Goal: Information Seeking & Learning: Stay updated

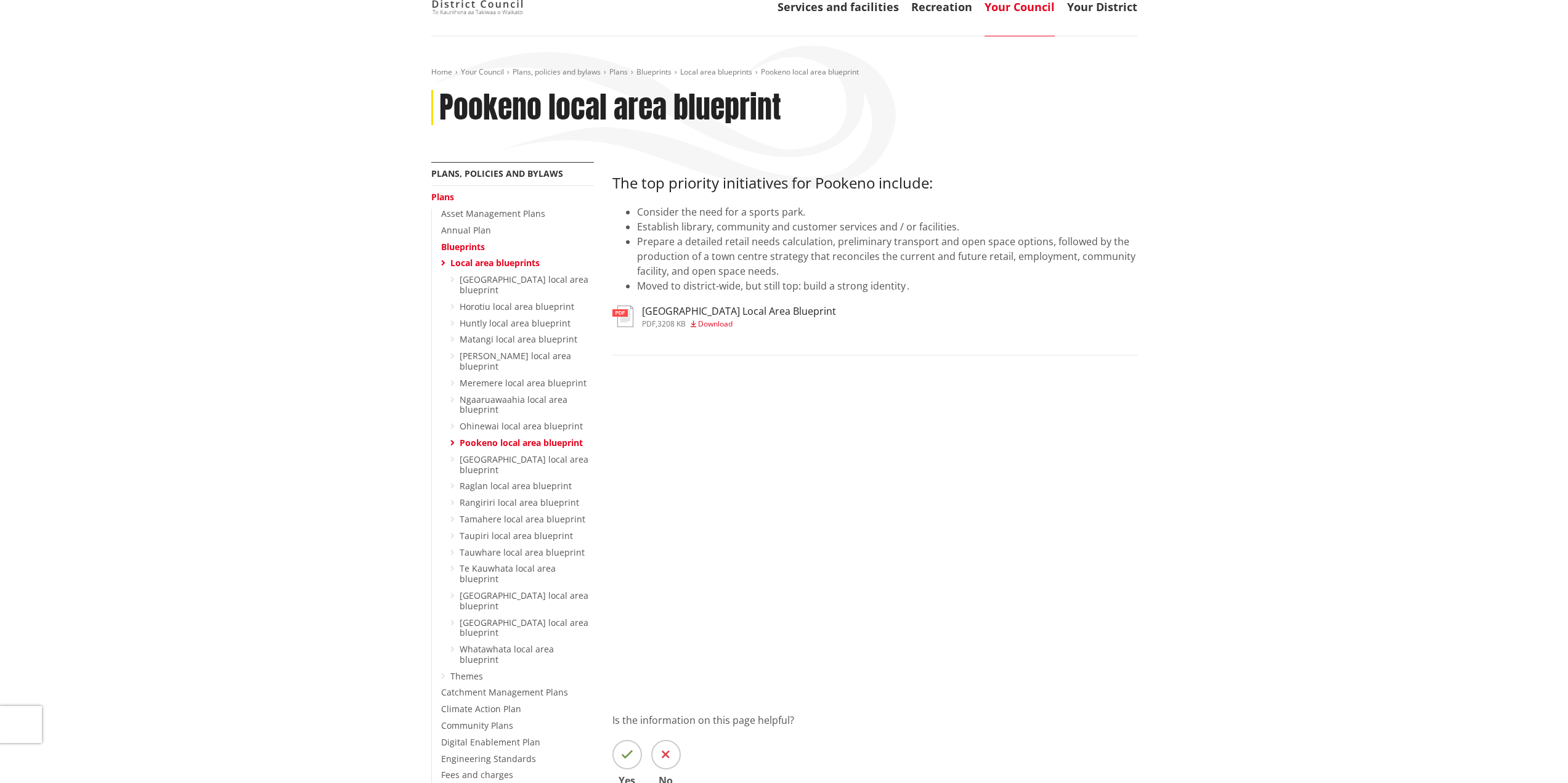
scroll to position [62, 0]
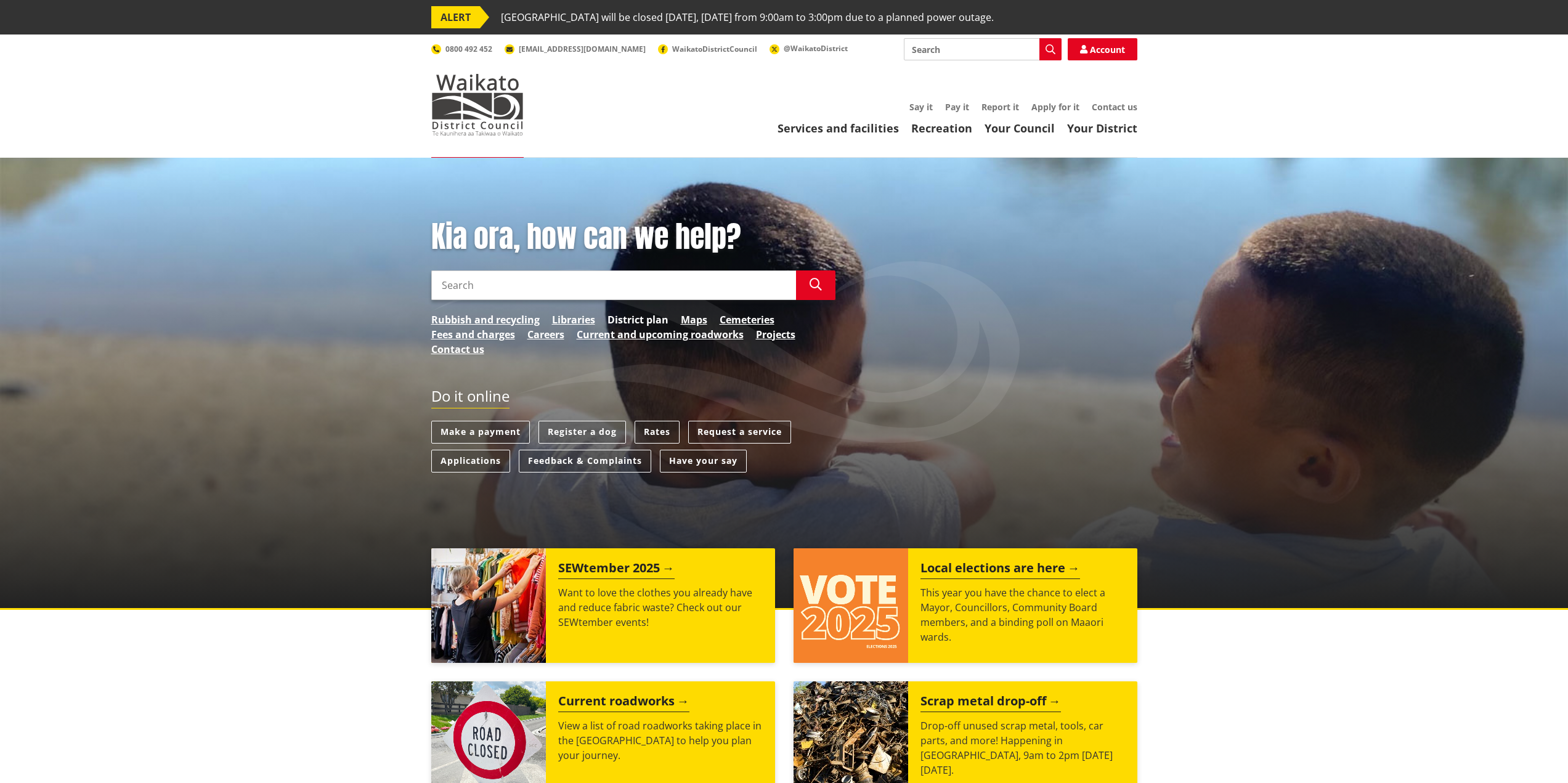
click at [630, 320] on link "District plan" at bounding box center [637, 319] width 61 height 15
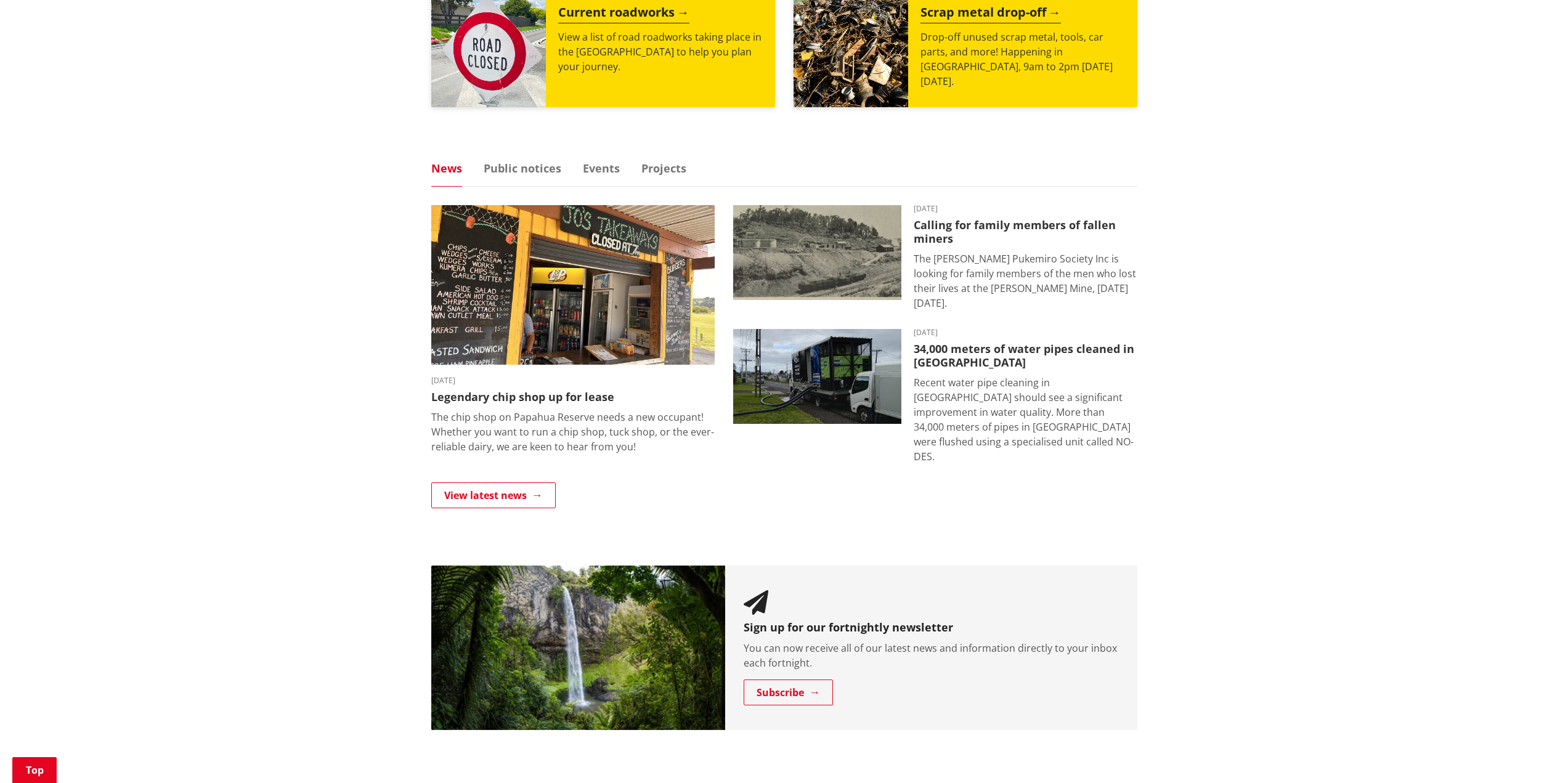
scroll to position [732, 0]
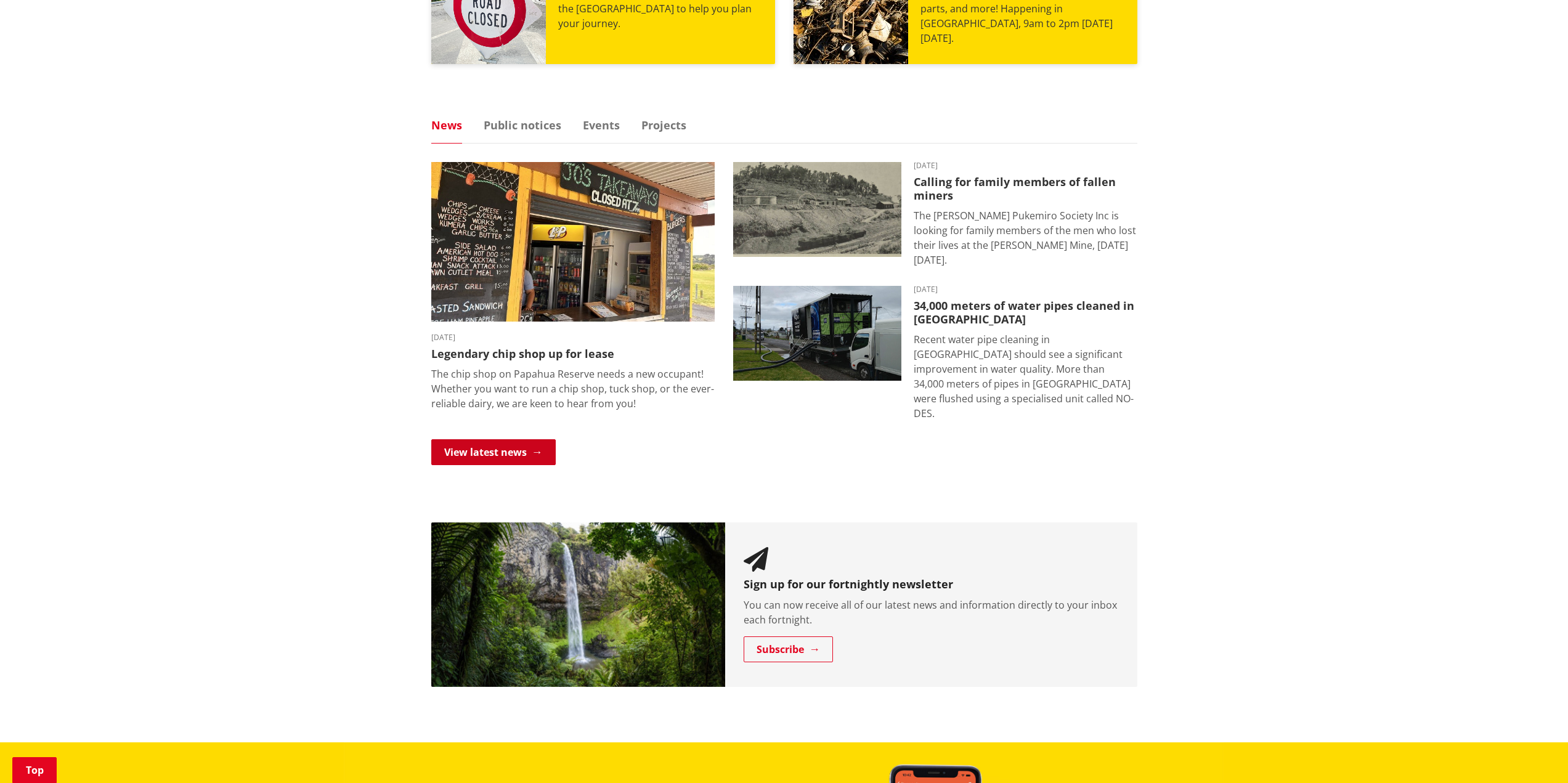
click at [490, 439] on link "View latest news" at bounding box center [493, 452] width 125 height 26
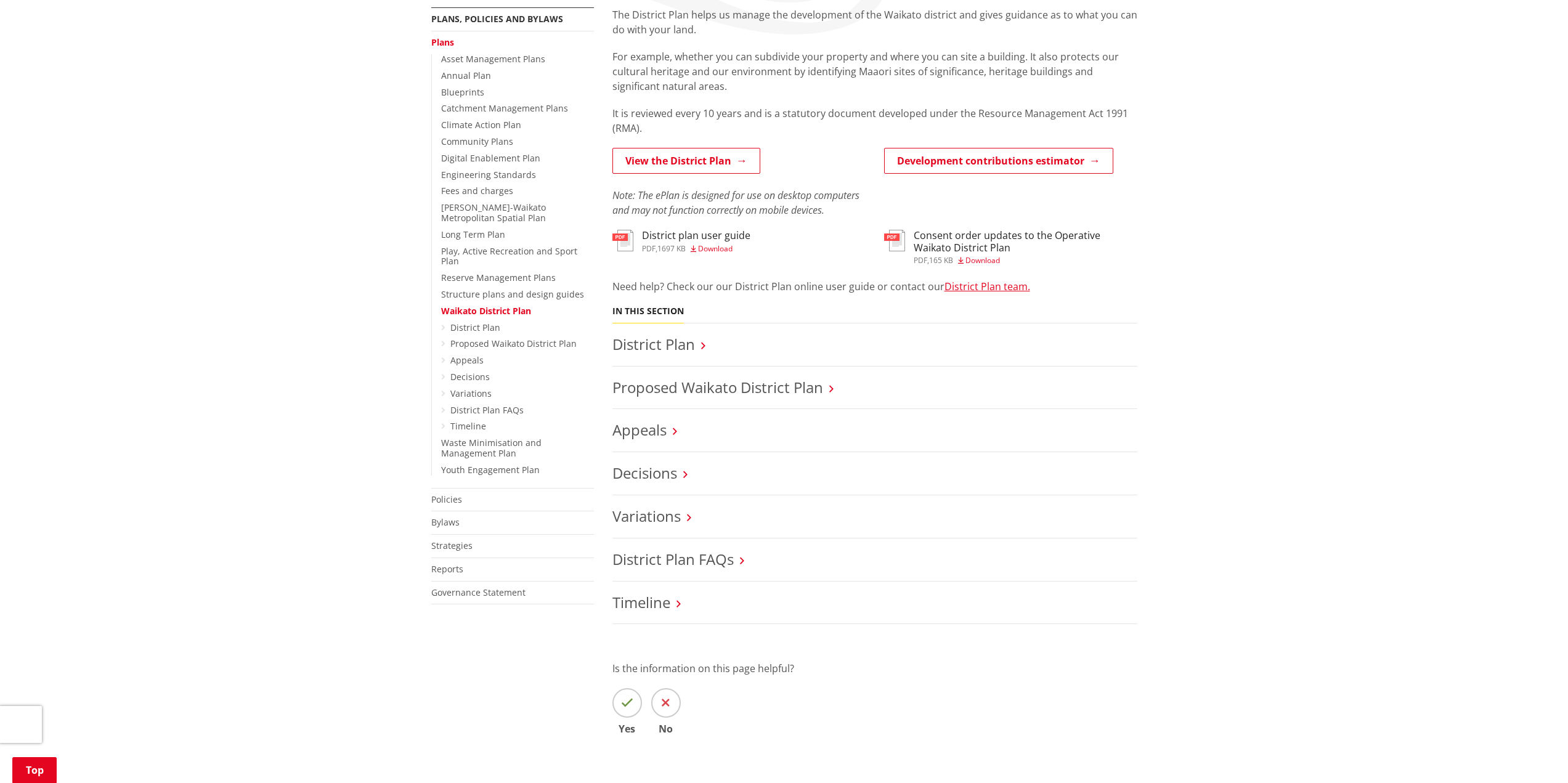
scroll to position [369, 0]
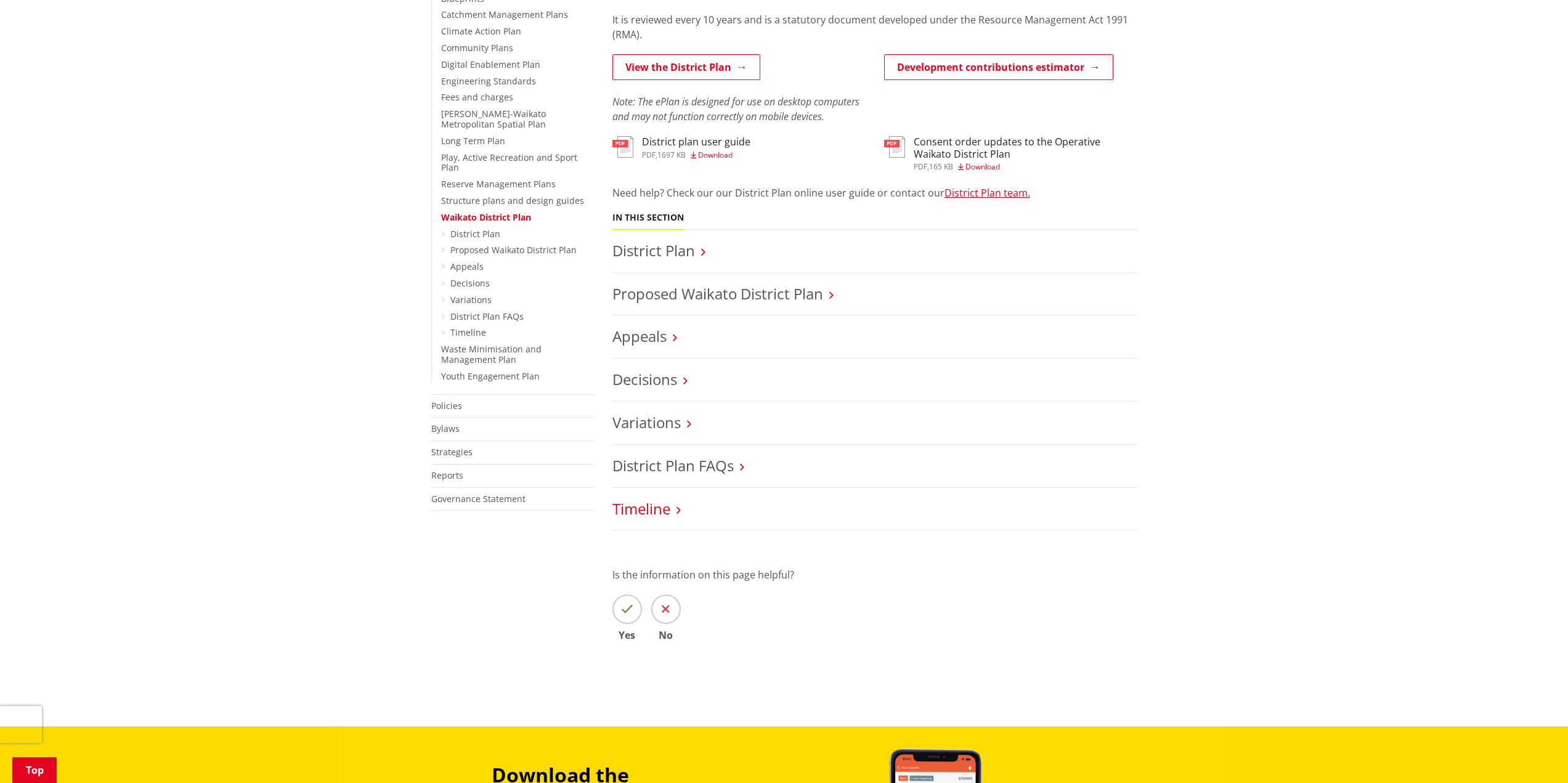
click at [657, 507] on link "Timeline" at bounding box center [641, 508] width 58 height 20
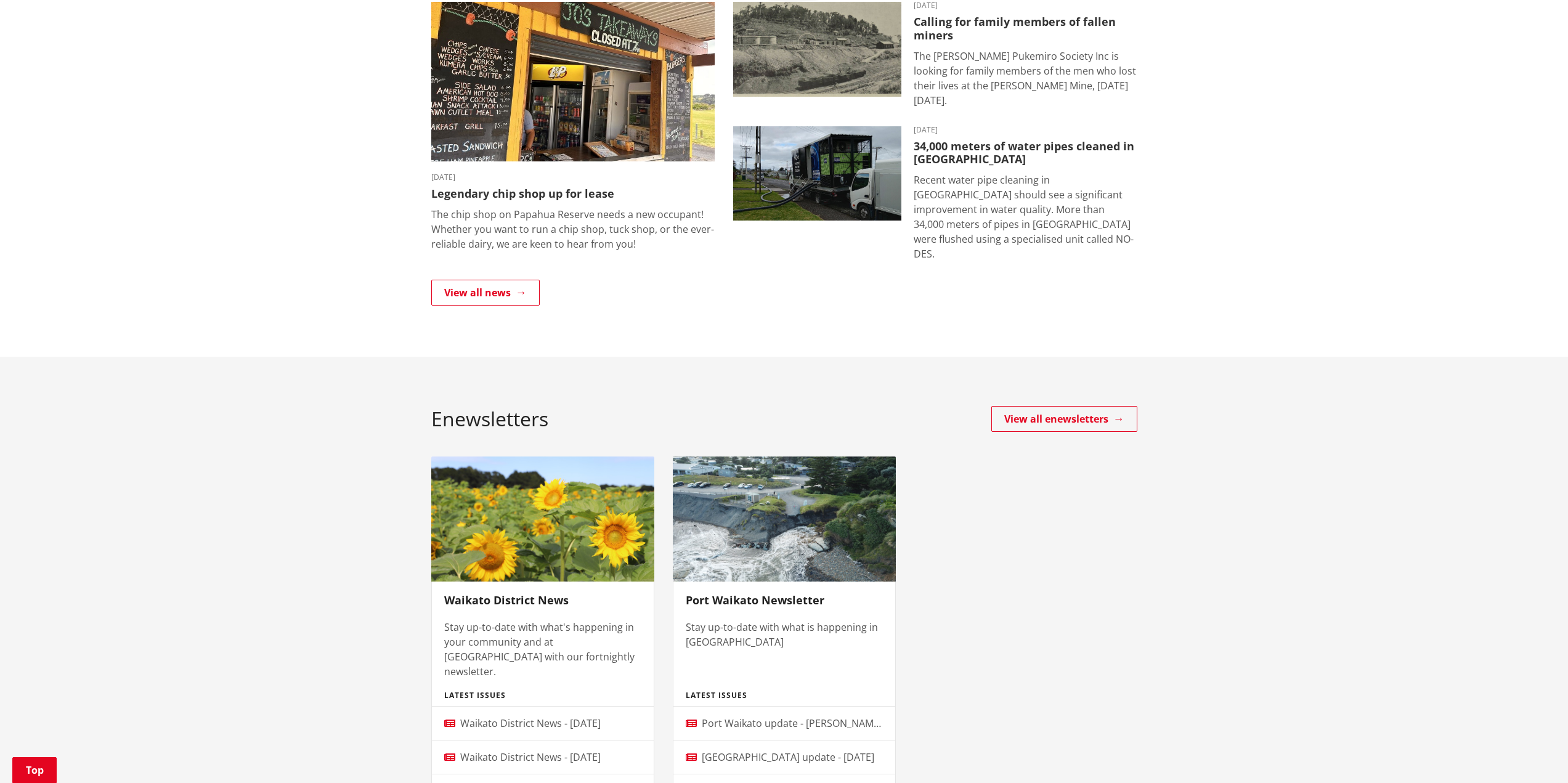
scroll to position [308, 0]
click at [488, 281] on link "View all news" at bounding box center [485, 293] width 108 height 26
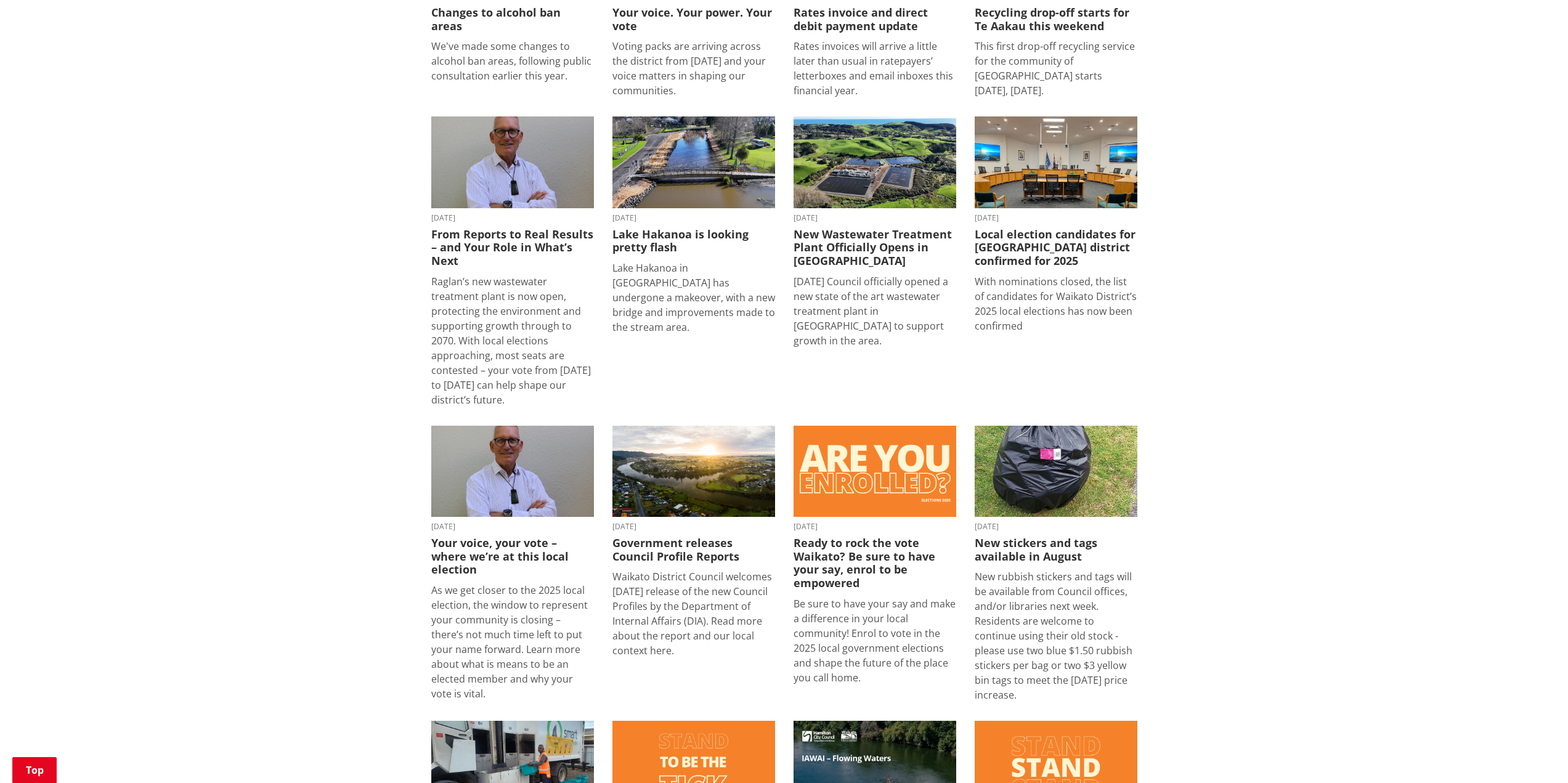
scroll to position [740, 0]
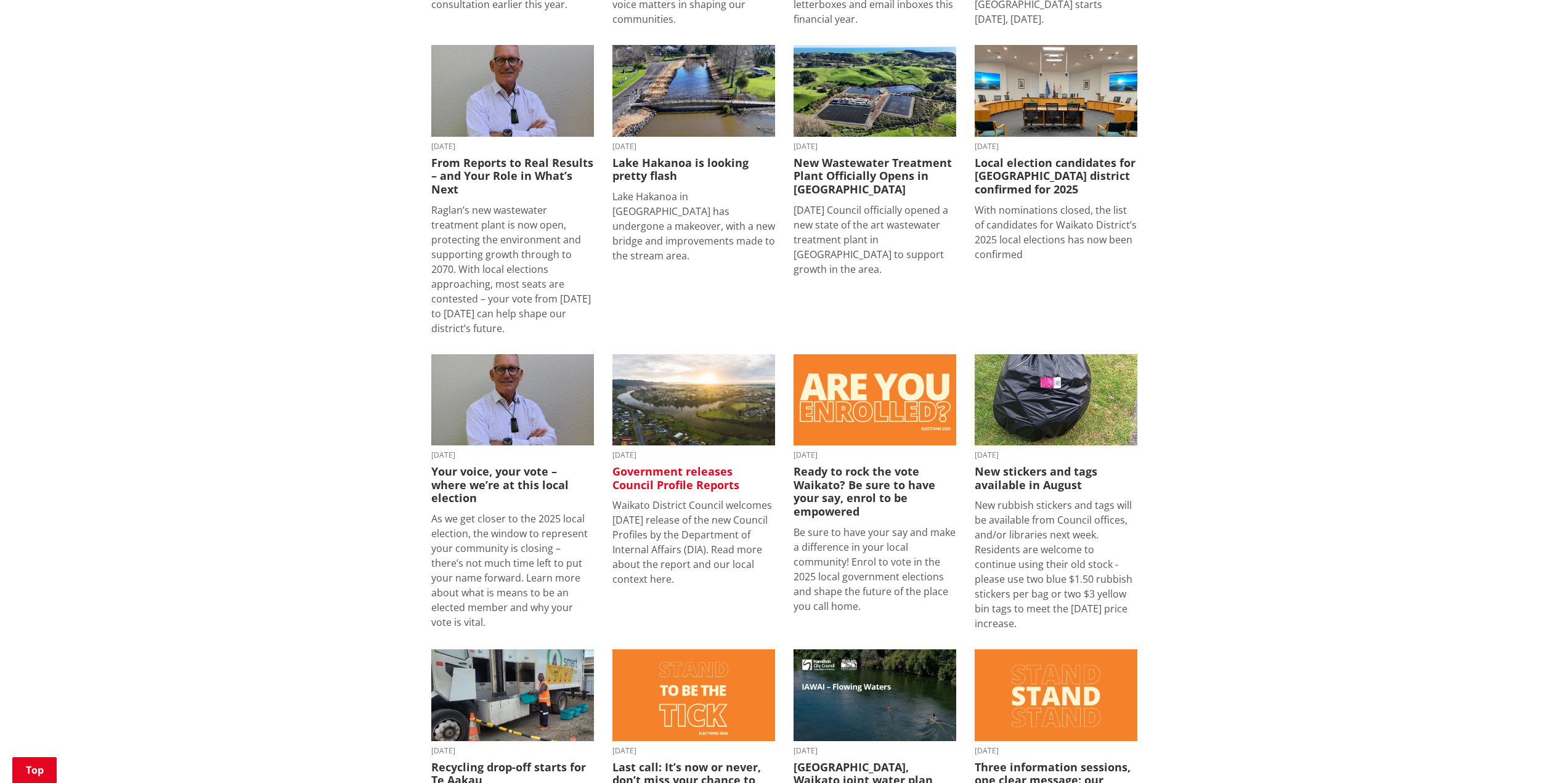
click at [673, 465] on h3 "Government releases Council Profile Reports" at bounding box center [693, 479] width 162 height 27
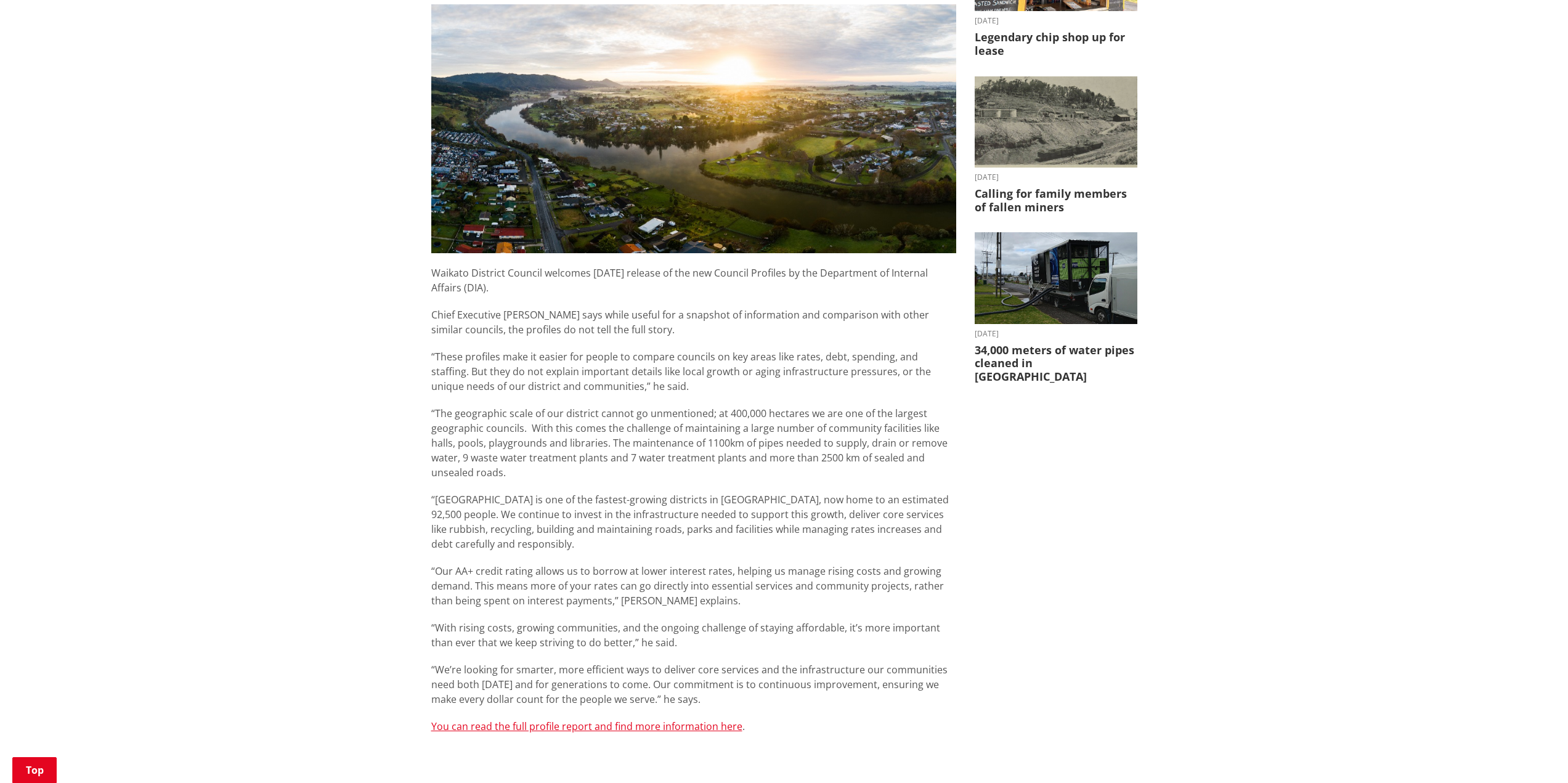
scroll to position [493, 0]
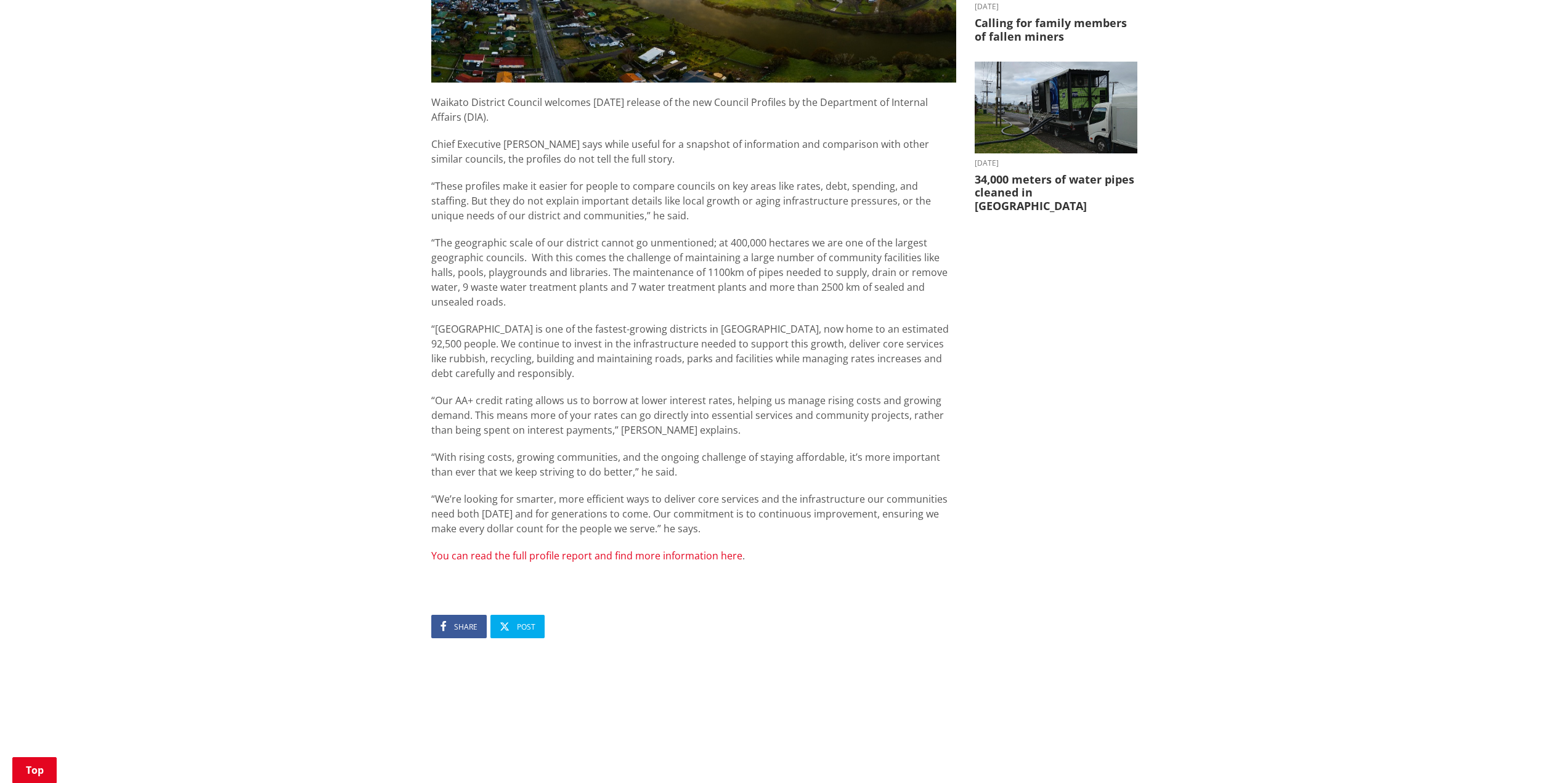
click at [592, 556] on link "You can read the full profile report and find more information here" at bounding box center [586, 556] width 311 height 13
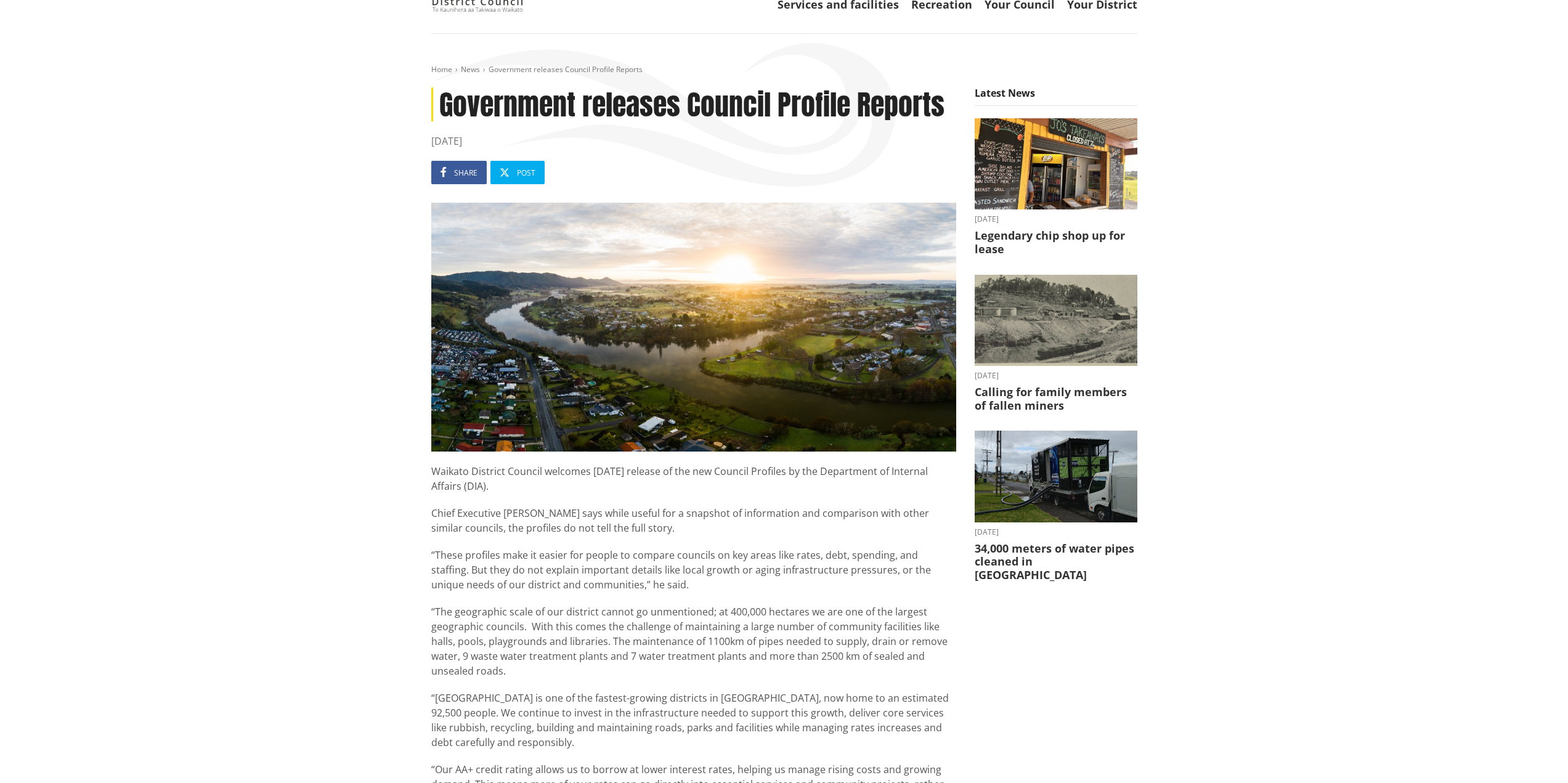
scroll to position [123, 0]
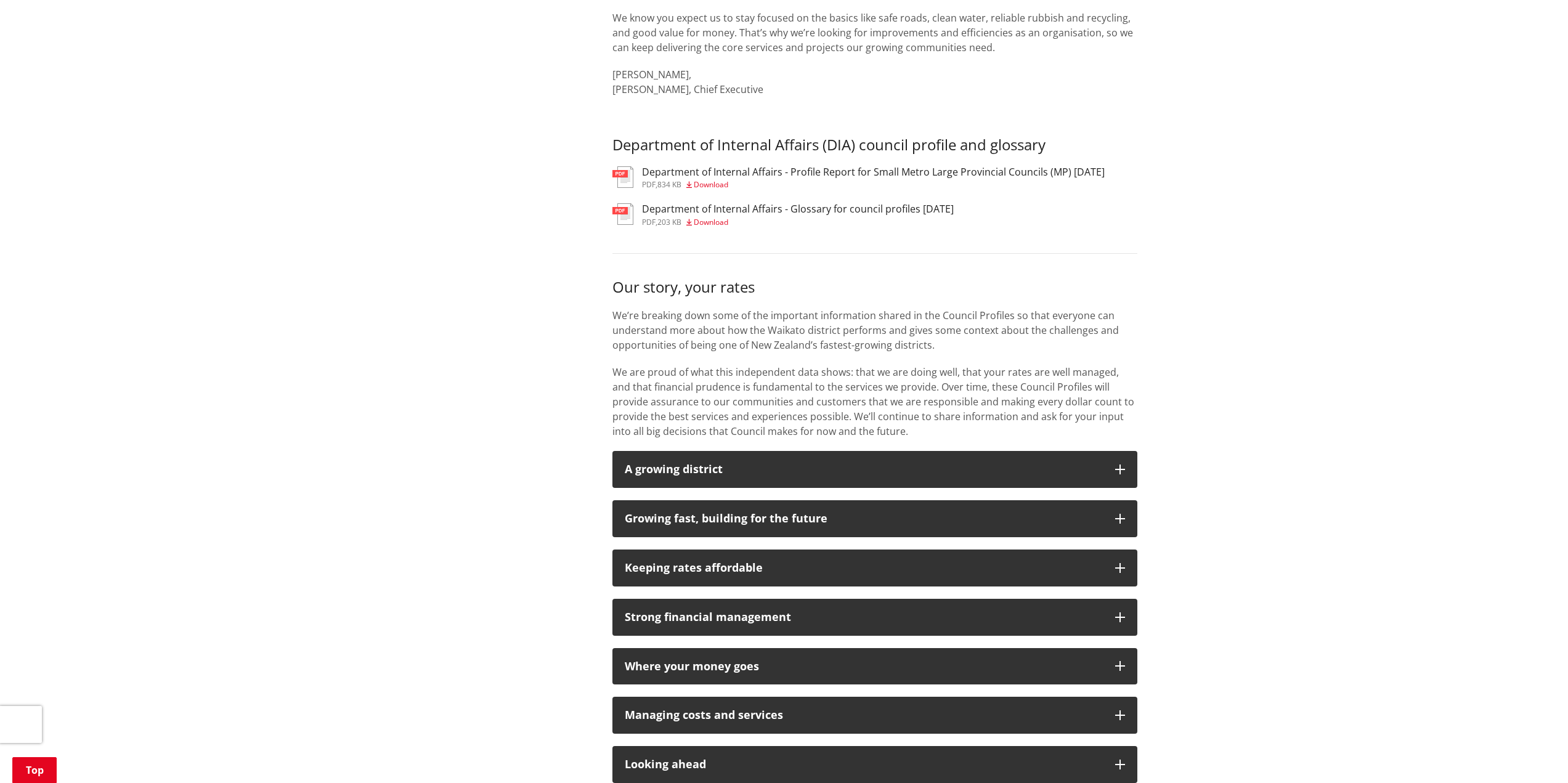
scroll to position [493, 0]
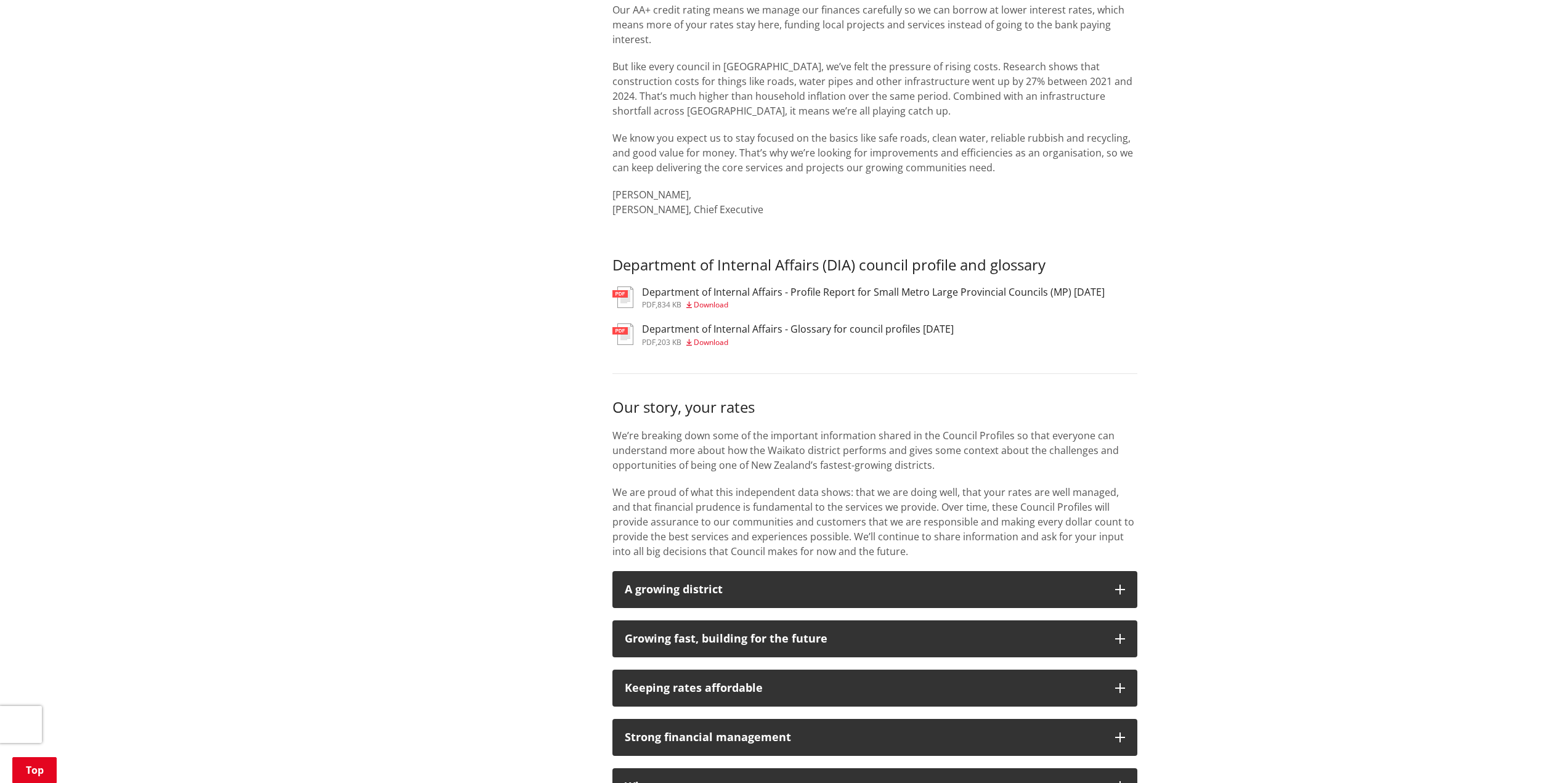
click at [856, 295] on h3 "Department of Internal Affairs - Profile Report for Small Metro Large Provincia…" at bounding box center [873, 292] width 462 height 12
